Goal: Find specific page/section: Find specific page/section

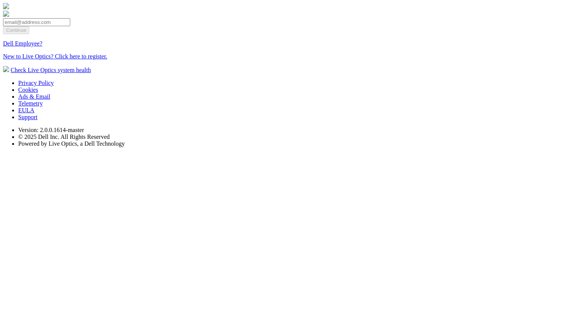
click at [43, 47] on link "Dell Employee?" at bounding box center [22, 43] width 39 height 6
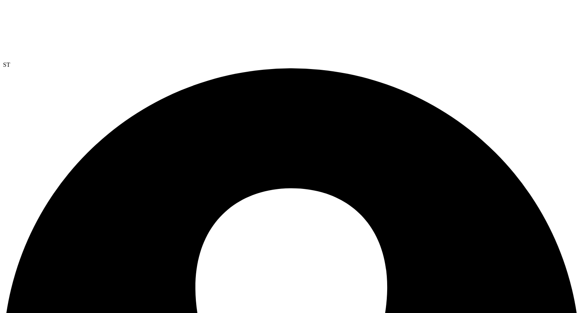
radio input "true"
radio input "false"
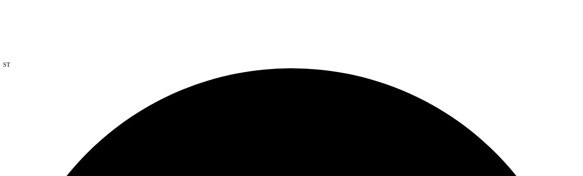
scroll to position [8, 0]
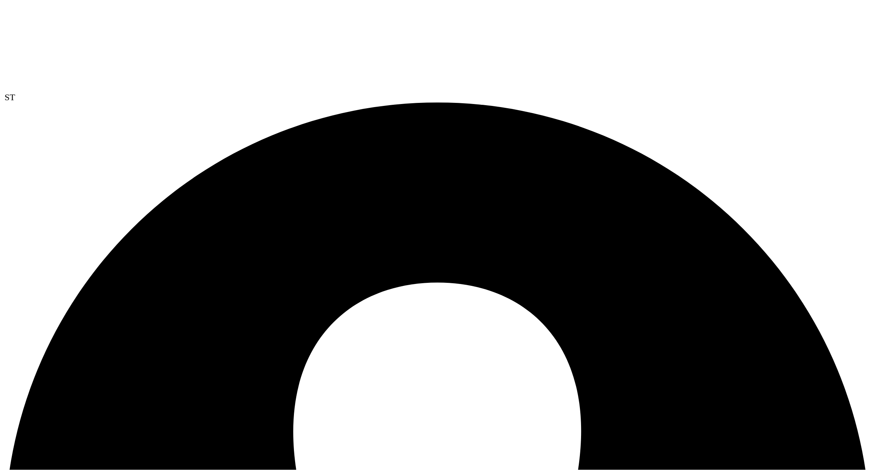
scroll to position [0, 0]
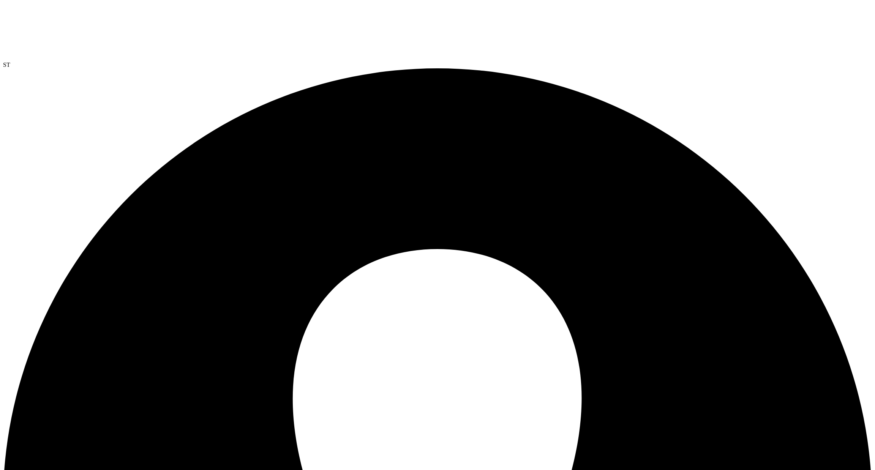
drag, startPoint x: 583, startPoint y: 0, endPoint x: 508, endPoint y: 441, distance: 447.1
